Goal: Task Accomplishment & Management: Use online tool/utility

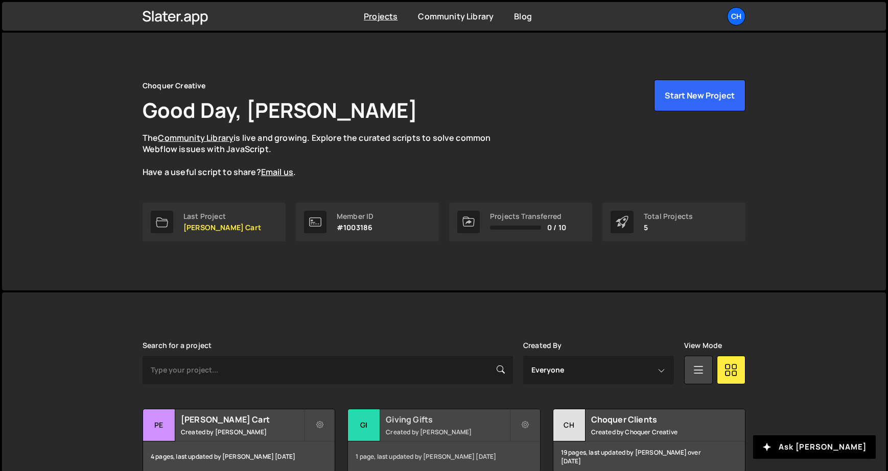
scroll to position [131, 0]
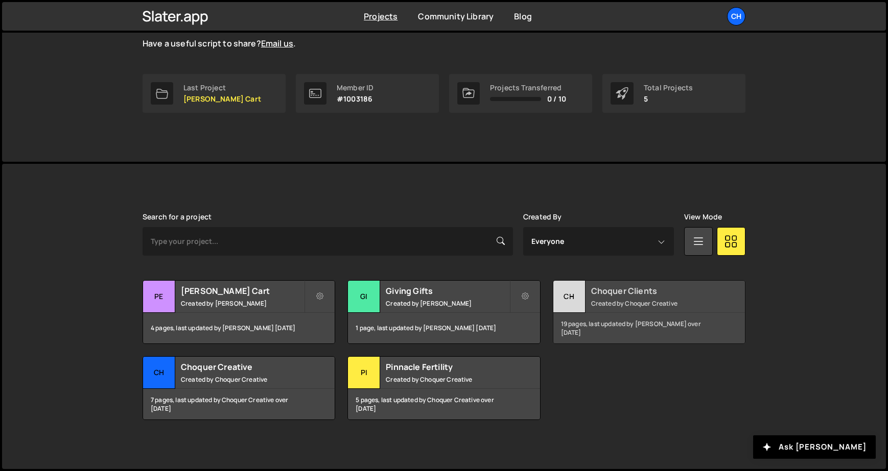
click at [635, 304] on small "Created by Choquer Creative" at bounding box center [652, 303] width 123 height 9
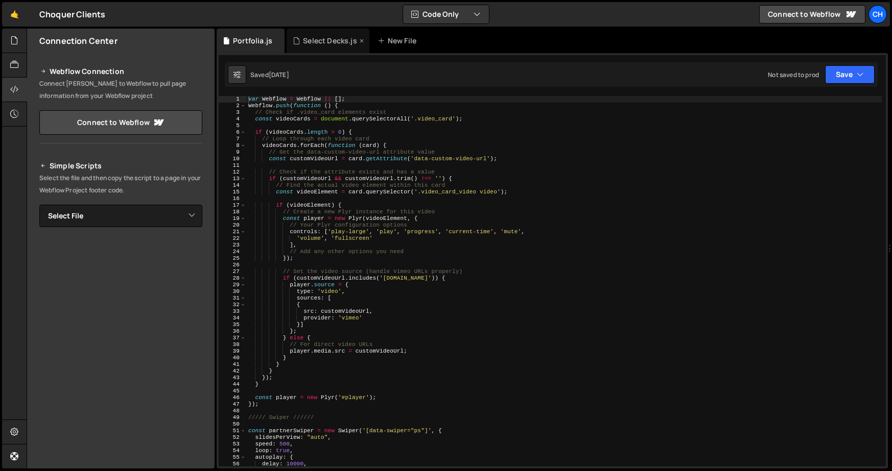
click at [314, 48] on div "Select Decks.js" at bounding box center [328, 41] width 83 height 25
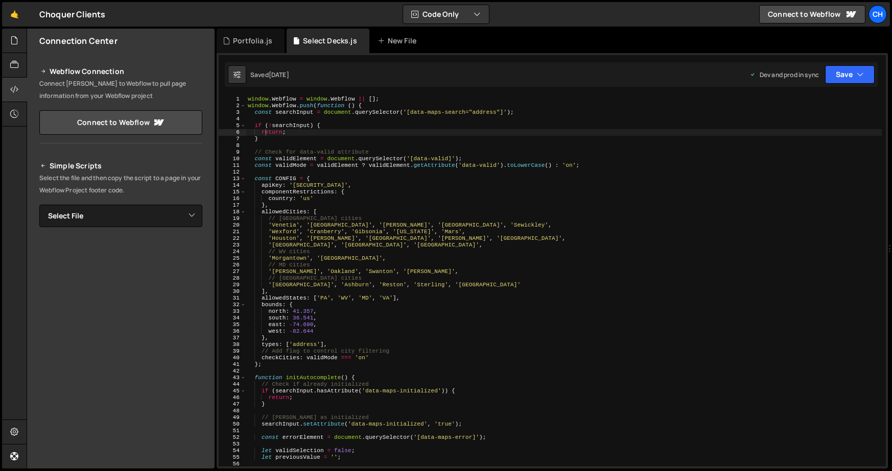
click at [342, 134] on div "window . Webflow = window . Webflow || [ ] ; window . Webflow . push ( function…" at bounding box center [564, 288] width 636 height 384
click at [349, 128] on div "window . Webflow = window . Webflow || [ ] ; window . Webflow . push ( function…" at bounding box center [564, 288] width 636 height 384
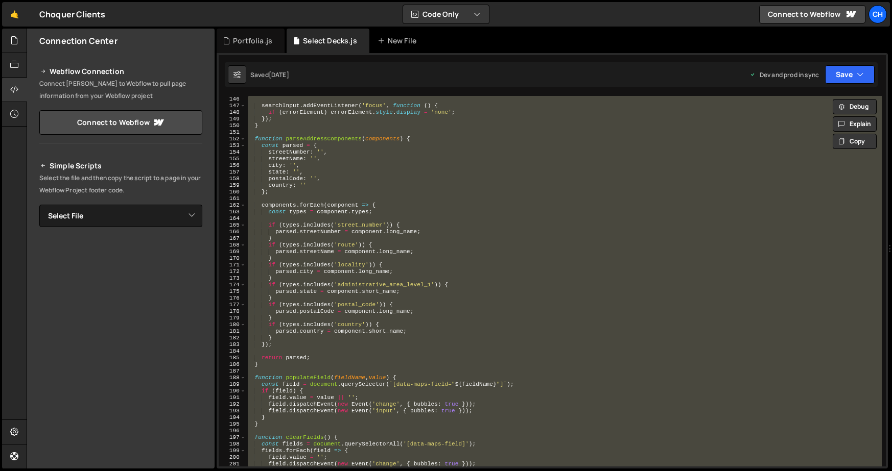
scroll to position [1025, 0]
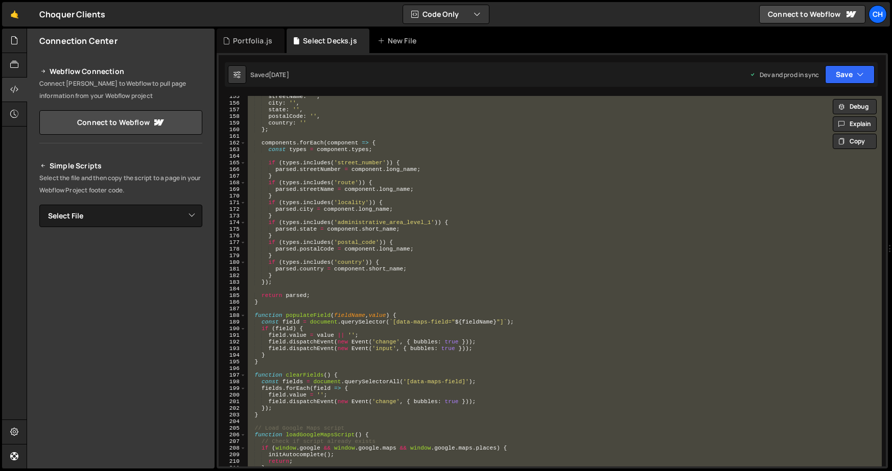
type textarea "// });"
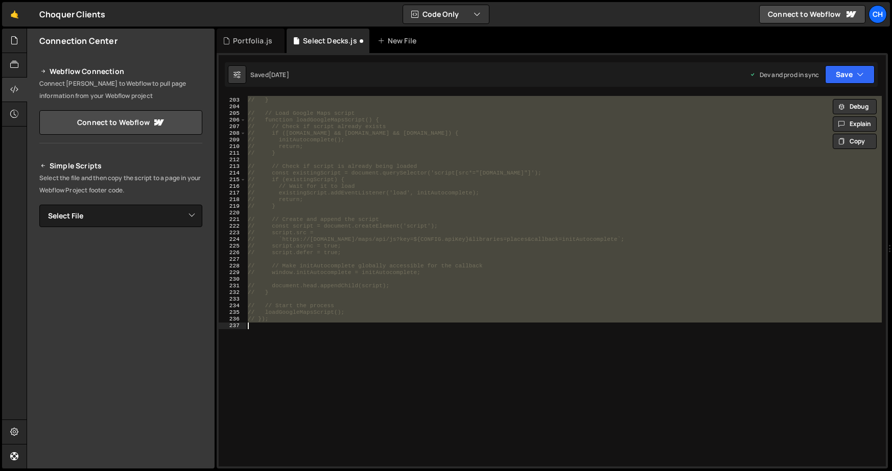
scroll to position [1385, 0]
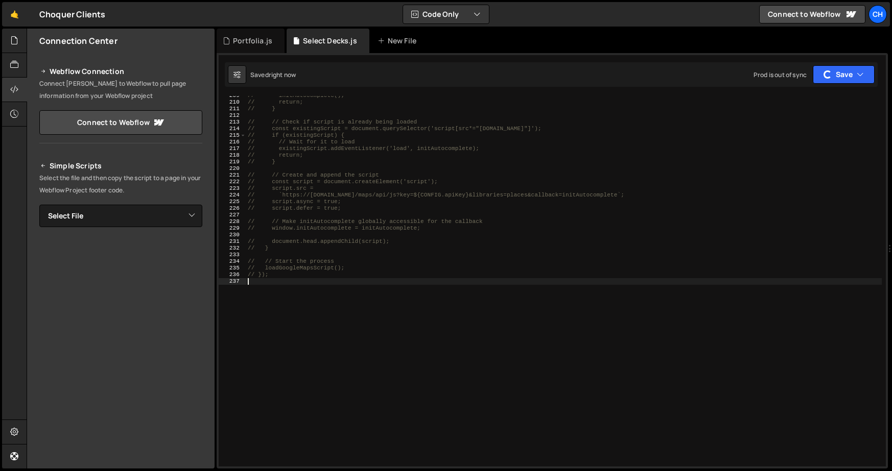
click at [471, 330] on div "// initAutocomplete(); // return; // } // // Check if script is already being l…" at bounding box center [564, 284] width 636 height 384
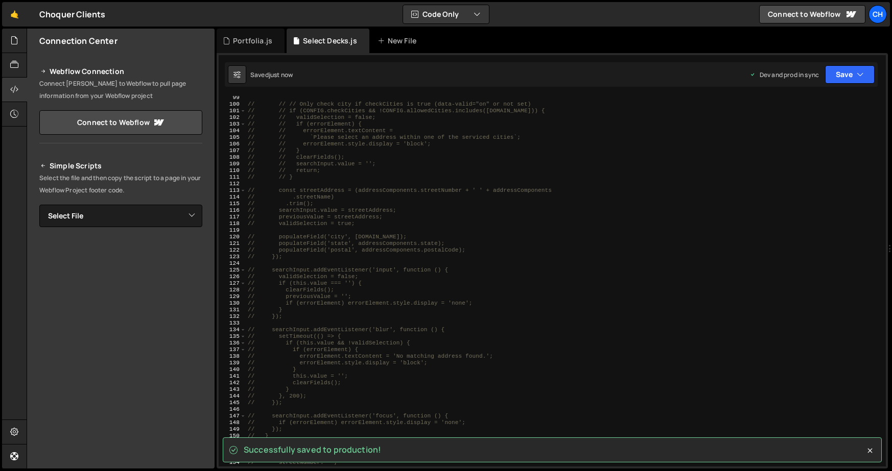
scroll to position [340, 0]
